Goal: Check status: Check status

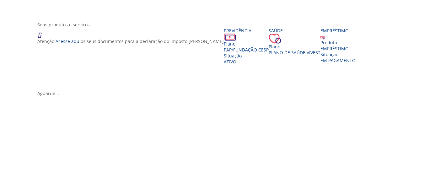
scroll to position [188, 0]
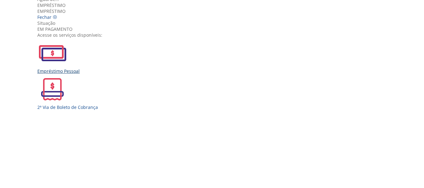
click at [67, 68] on img "Vivest" at bounding box center [52, 53] width 30 height 30
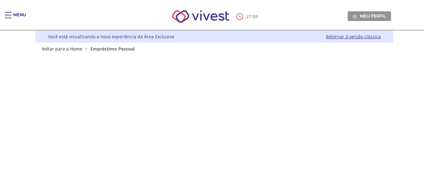
click at [358, 36] on link "Retornar à versão clássica" at bounding box center [353, 37] width 55 height 6
